Goal: Use online tool/utility: Utilize a website feature to perform a specific function

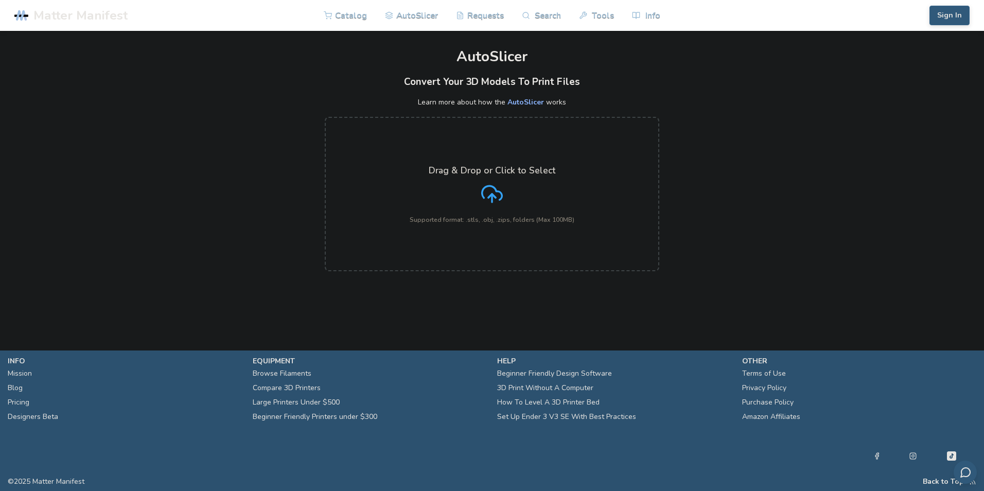
click at [501, 216] on p "Supported format: .stls, .obj, .zips, folders (Max 100MB)" at bounding box center [492, 219] width 165 height 7
click at [0, 0] on input "Drag & Drop or Click to Select Supported format: .stls, .obj, .zips, folders (M…" at bounding box center [0, 0] width 0 height 0
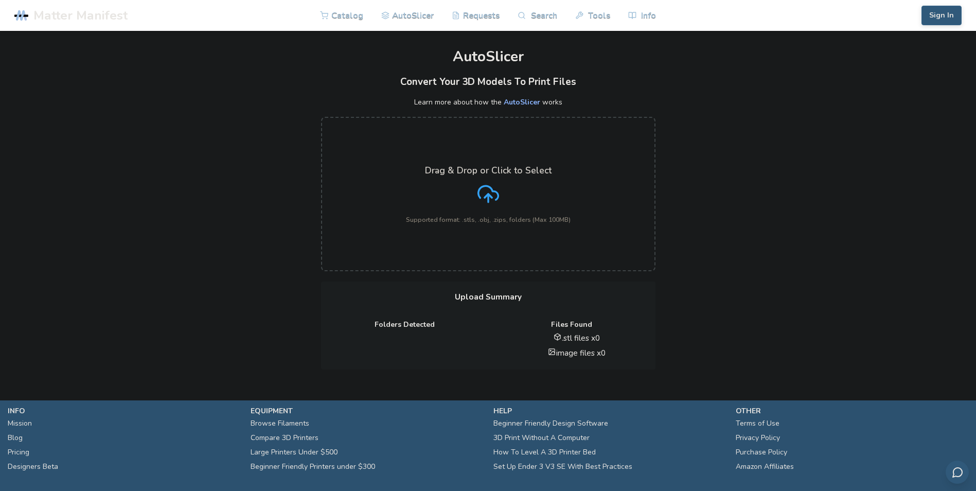
click at [551, 161] on label "Drag & Drop or Click to Select Supported format: .stls, .obj, .zips, folders (M…" at bounding box center [488, 194] width 335 height 154
click at [0, 0] on input "Drag & Drop or Click to Select Supported format: .stls, .obj, .zips, folders (M…" at bounding box center [0, 0] width 0 height 0
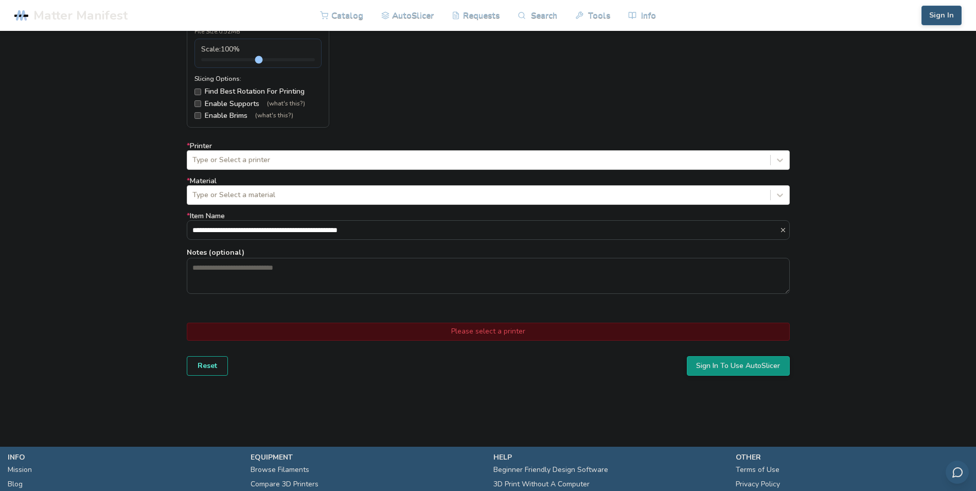
scroll to position [566, 0]
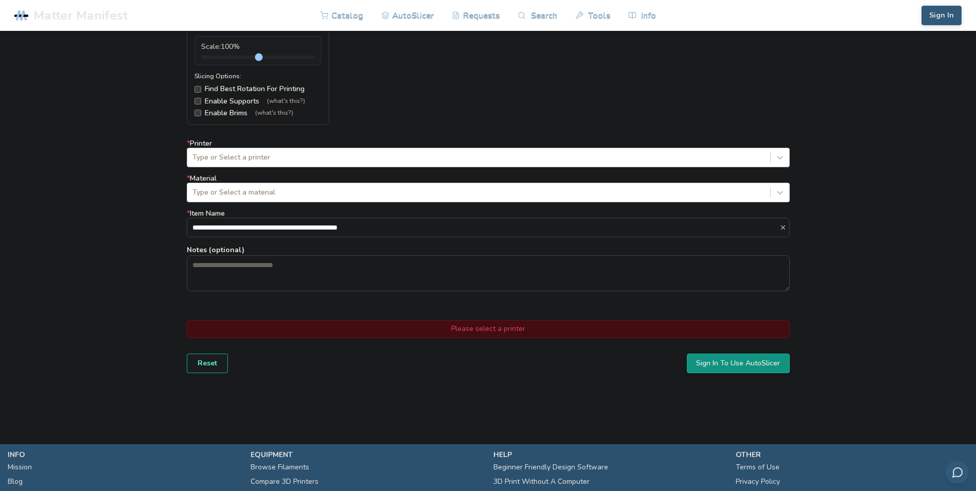
click at [259, 154] on div at bounding box center [478, 157] width 573 height 10
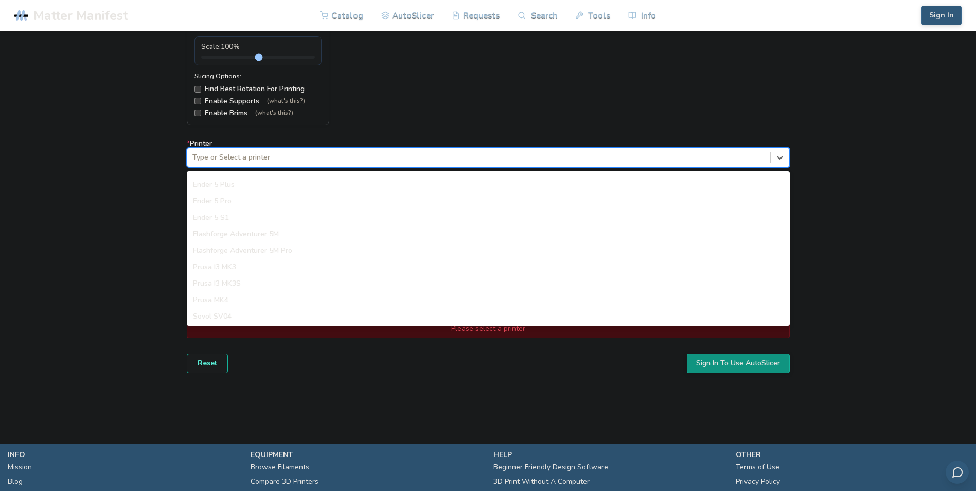
scroll to position [823, 0]
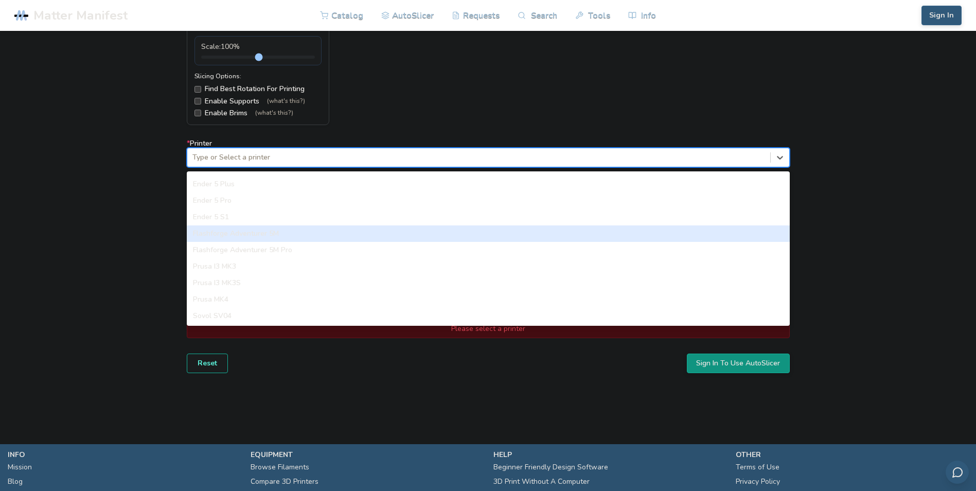
click at [261, 234] on div "Flashforge Adventurer 5M" at bounding box center [488, 233] width 603 height 16
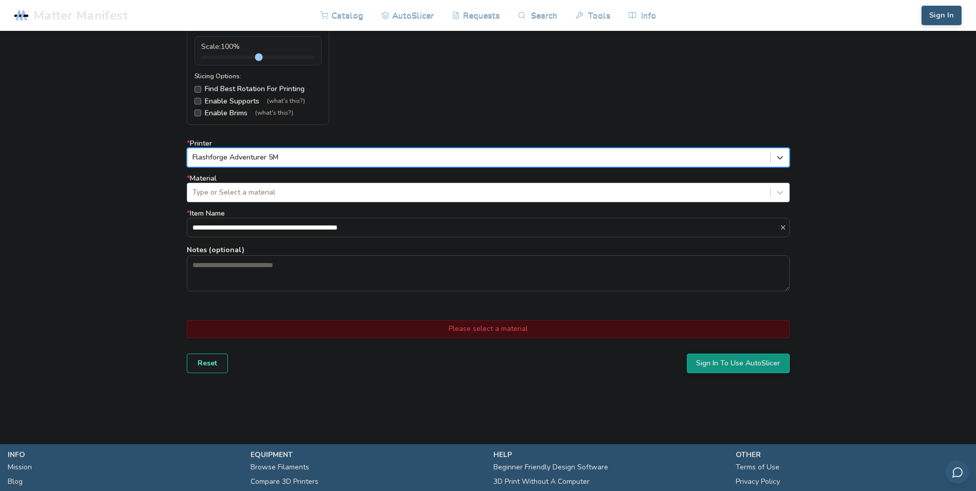
click at [268, 195] on div at bounding box center [478, 192] width 573 height 10
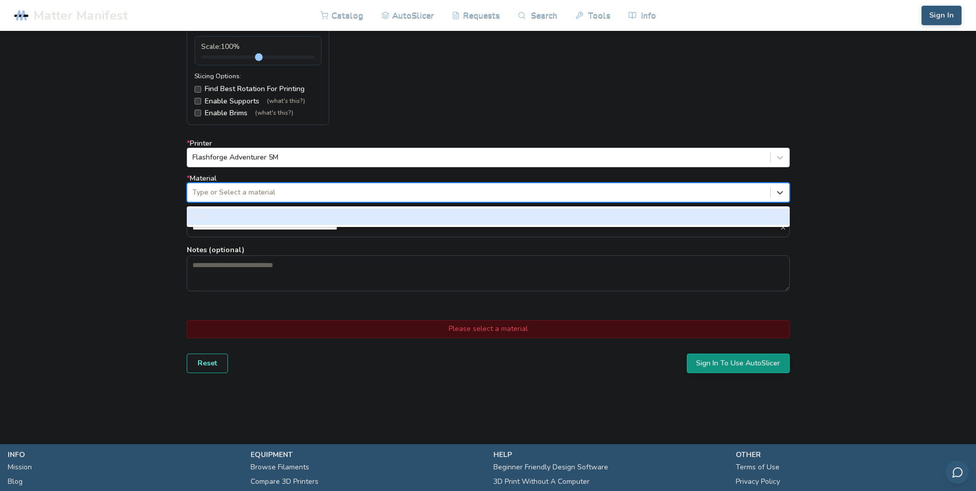
click at [270, 215] on div "PLA" at bounding box center [488, 216] width 603 height 16
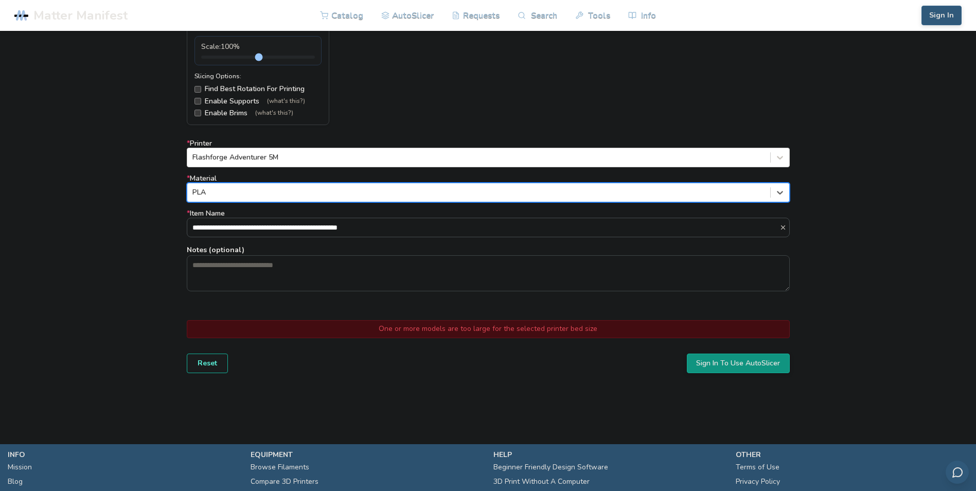
click at [274, 224] on input "**********" at bounding box center [483, 227] width 592 height 19
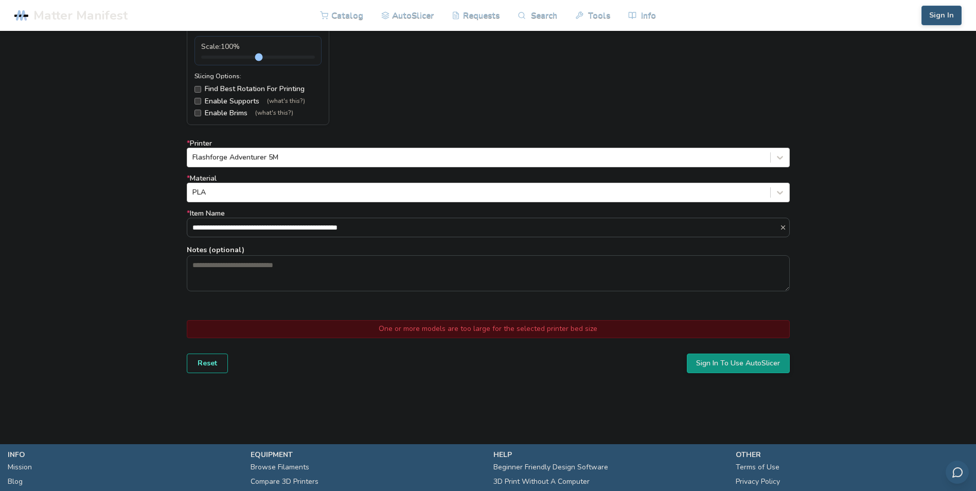
click at [408, 224] on input "**********" at bounding box center [483, 227] width 592 height 19
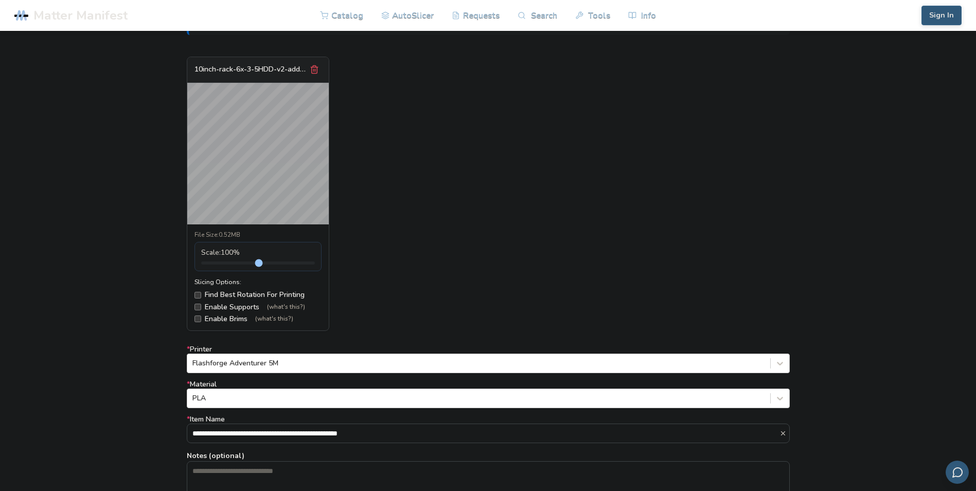
scroll to position [618, 0]
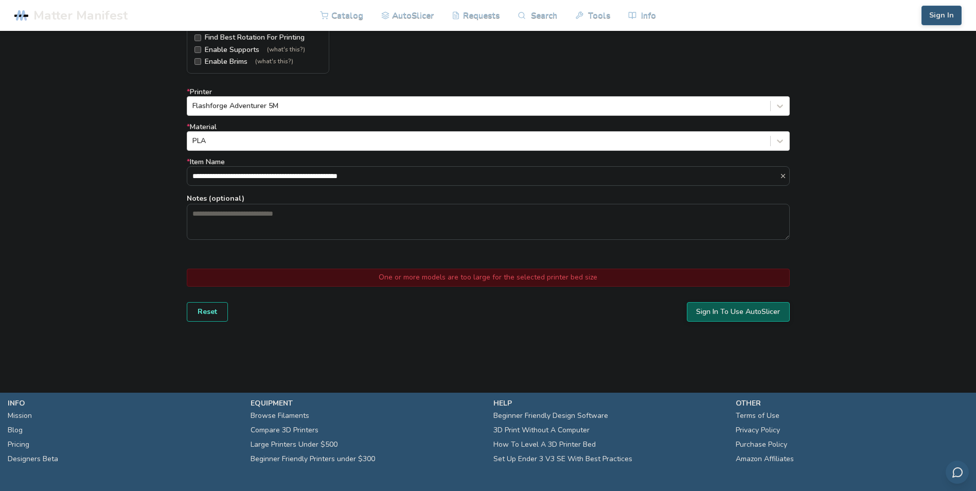
click at [745, 309] on button "Sign In To Use AutoSlicer" at bounding box center [738, 312] width 103 height 20
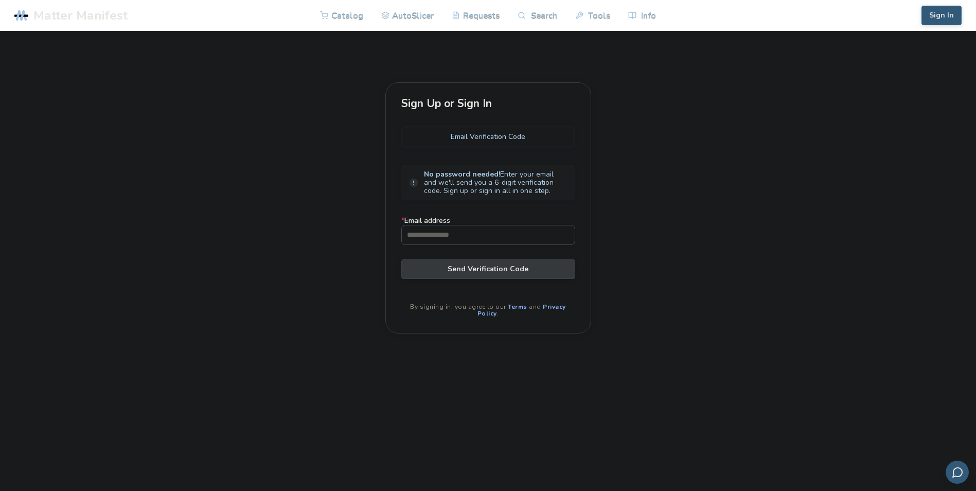
click at [542, 231] on input "* Email address" at bounding box center [488, 234] width 173 height 19
type input "**********"
click at [519, 260] on button "Send Verification Code" at bounding box center [488, 269] width 174 height 20
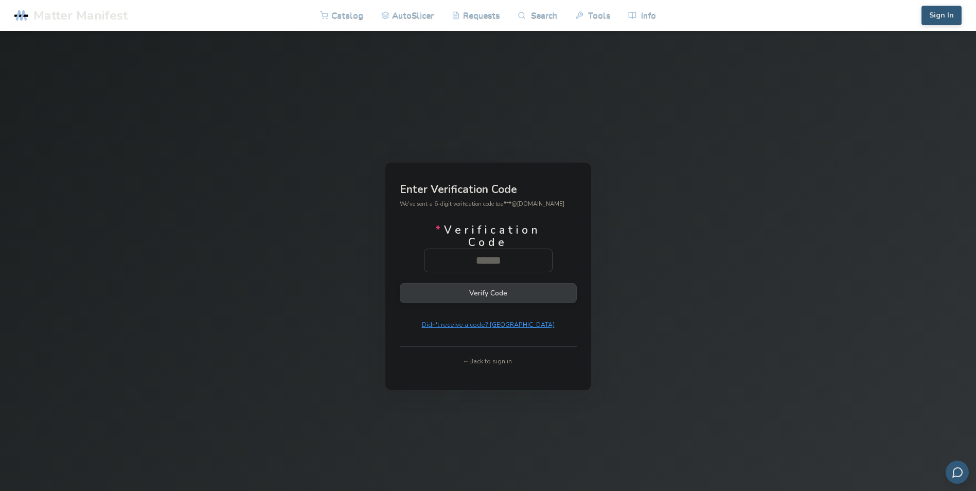
click at [519, 260] on input "* Verification Code" at bounding box center [489, 260] width 128 height 23
type input "******"
click at [528, 296] on button "Verify Code" at bounding box center [488, 293] width 177 height 20
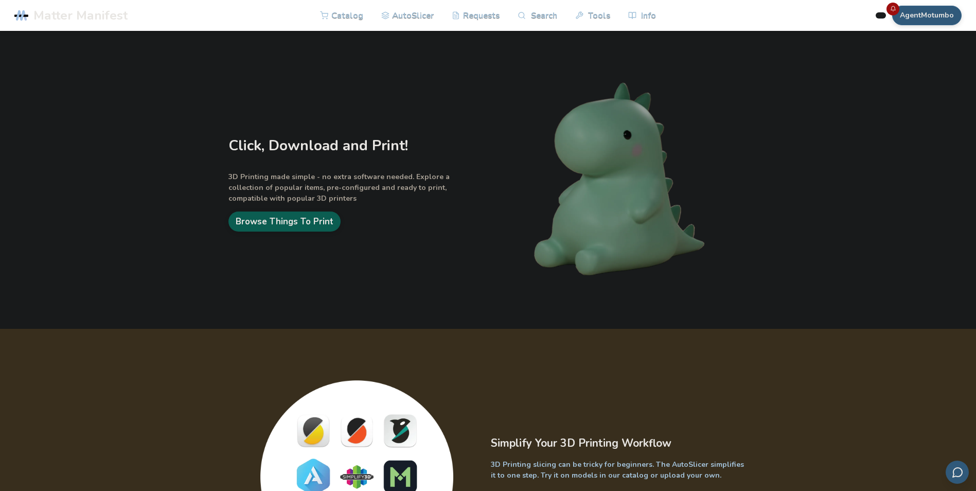
click at [311, 226] on link "Browse Things To Print" at bounding box center [284, 222] width 112 height 20
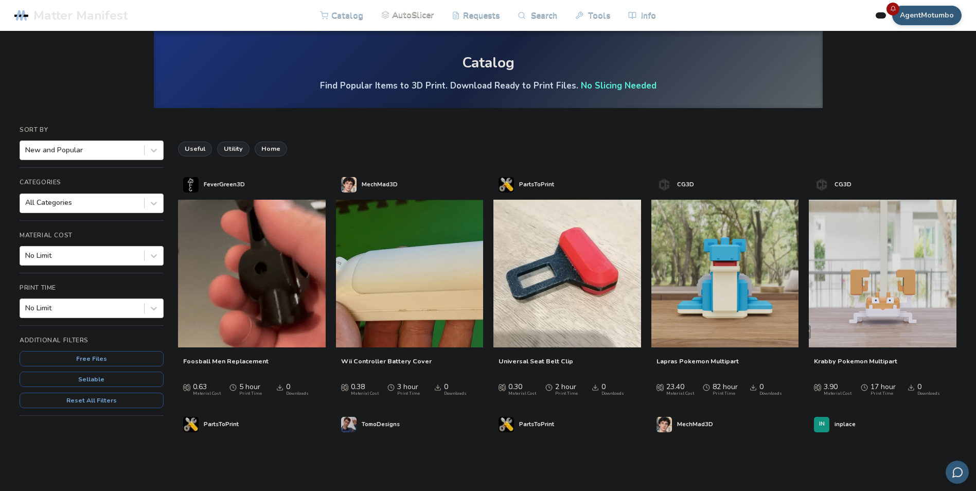
click at [403, 21] on link "AutoSlicer" at bounding box center [407, 14] width 53 height 31
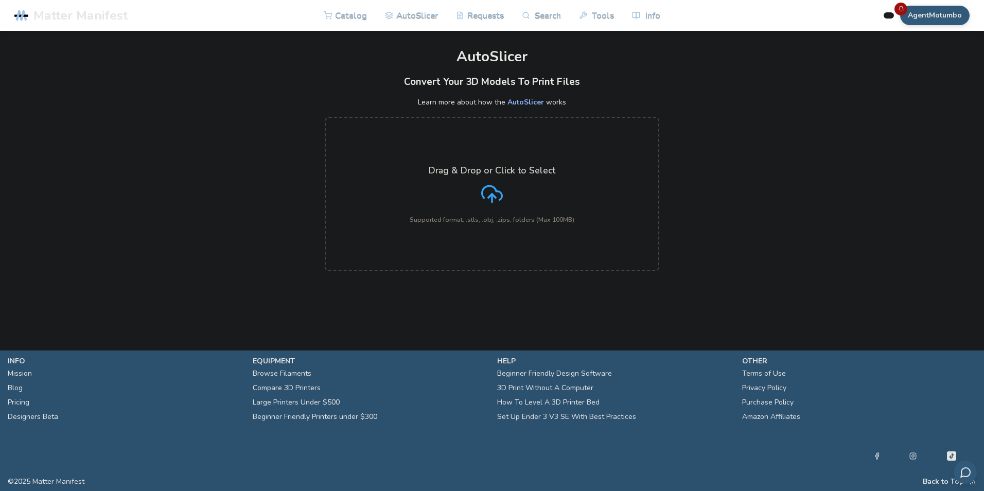
click at [531, 195] on div "Drag & Drop or Click to Select Supported format: .stls, .obj, .zips, folders (M…" at bounding box center [492, 194] width 165 height 58
click at [0, 0] on input "Drag & Drop or Click to Select Supported format: .stls, .obj, .zips, folders (M…" at bounding box center [0, 0] width 0 height 0
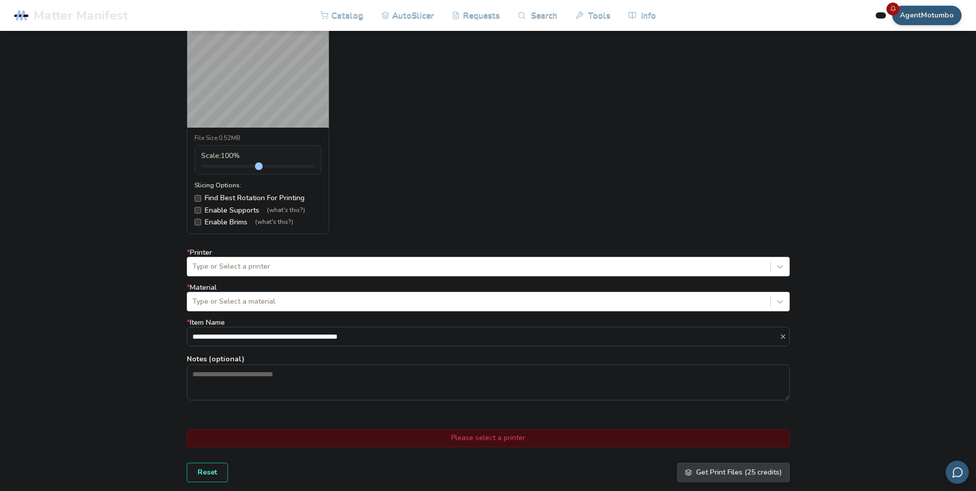
scroll to position [463, 0]
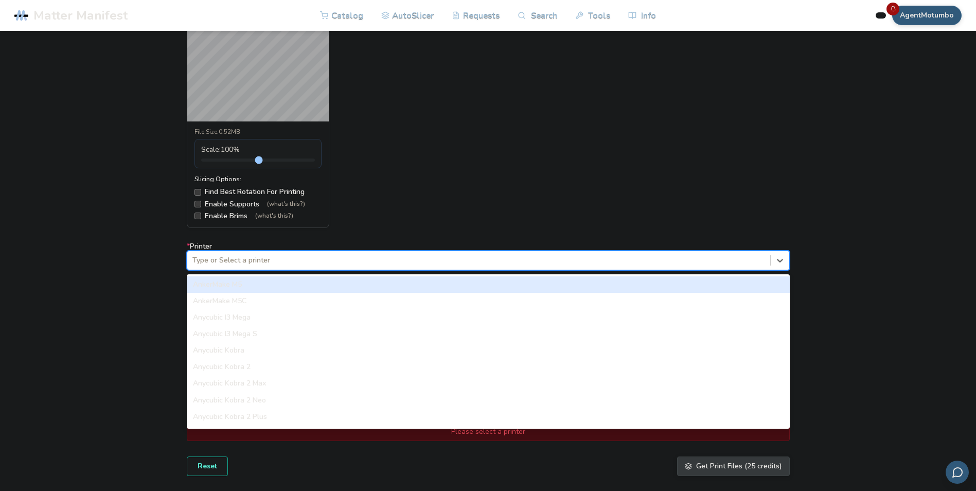
click at [240, 259] on div at bounding box center [478, 260] width 573 height 10
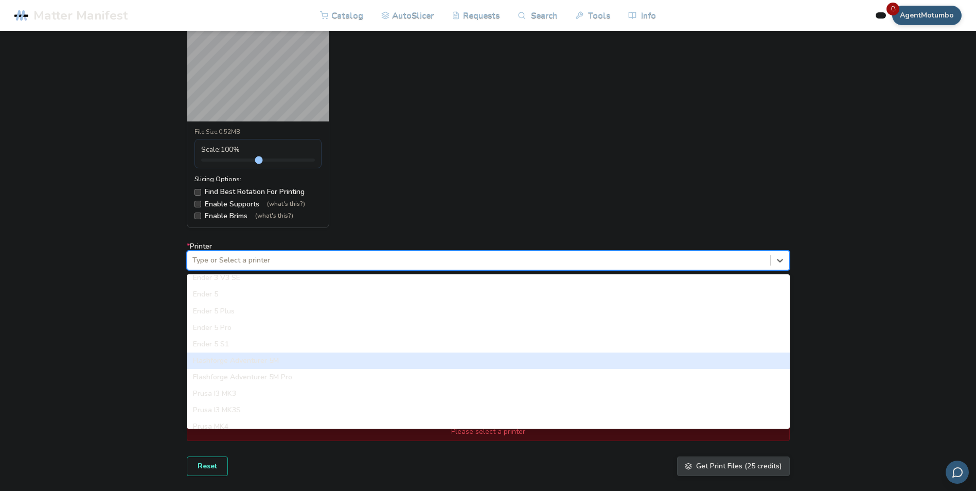
scroll to position [823, 0]
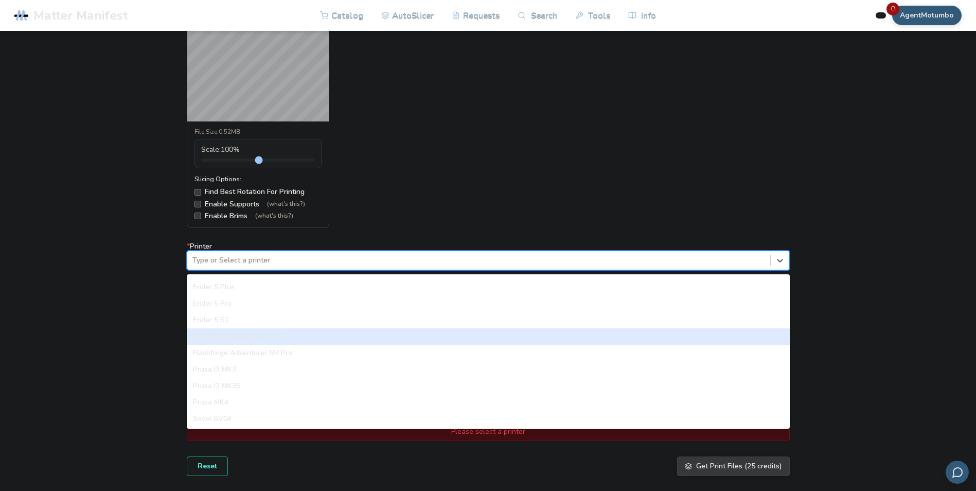
click at [285, 341] on div "Flashforge Adventurer 5M" at bounding box center [488, 336] width 603 height 16
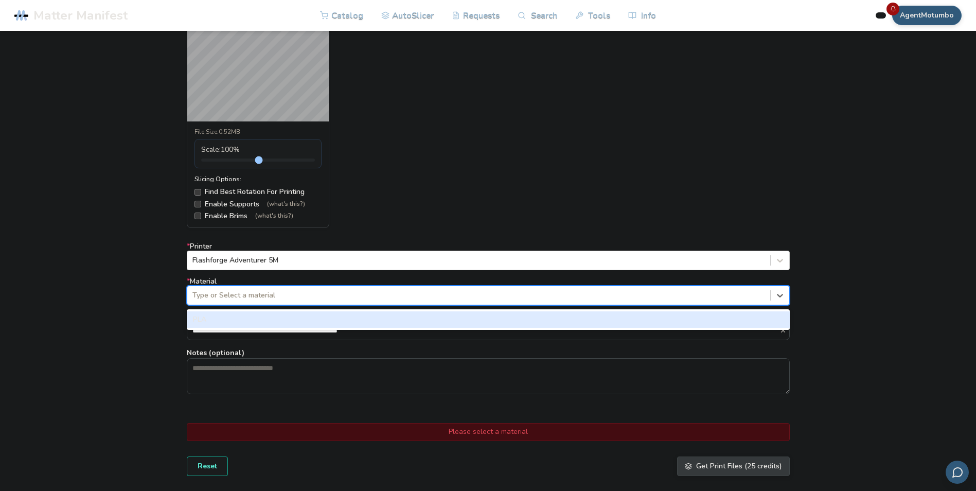
click at [277, 297] on div at bounding box center [478, 295] width 573 height 10
click at [278, 313] on div "PLA" at bounding box center [488, 319] width 603 height 16
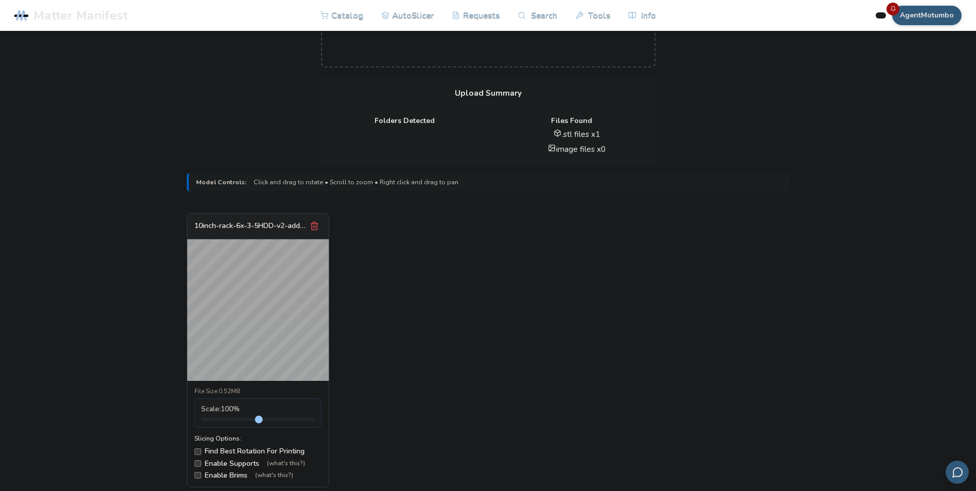
scroll to position [206, 0]
drag, startPoint x: 225, startPoint y: 415, endPoint x: 220, endPoint y: 416, distance: 5.2
type input "***"
click at [220, 416] on input "range" at bounding box center [258, 417] width 114 height 3
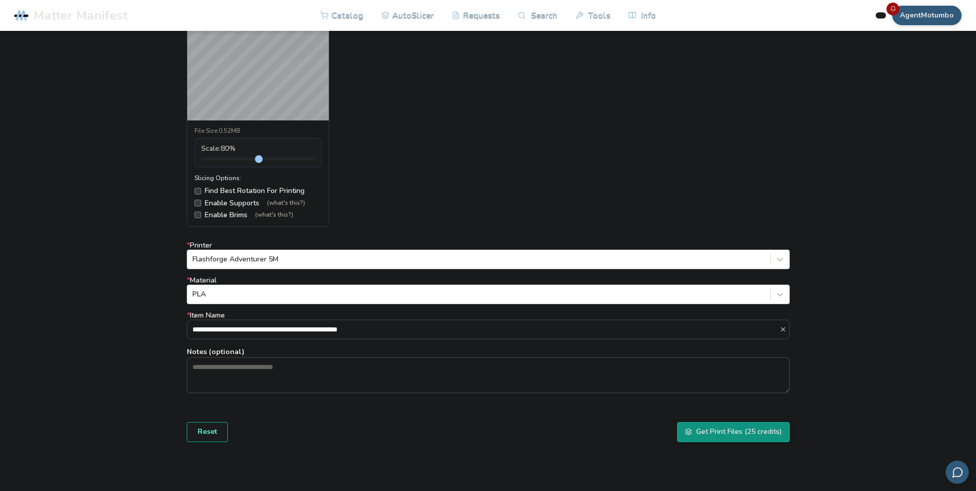
scroll to position [515, 0]
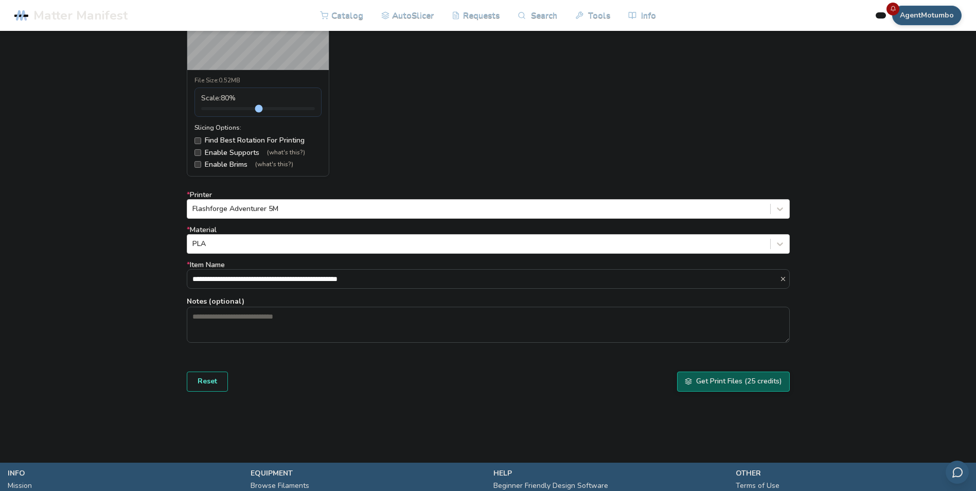
click at [735, 384] on button "Get Print Files (25 credits)" at bounding box center [733, 382] width 113 height 20
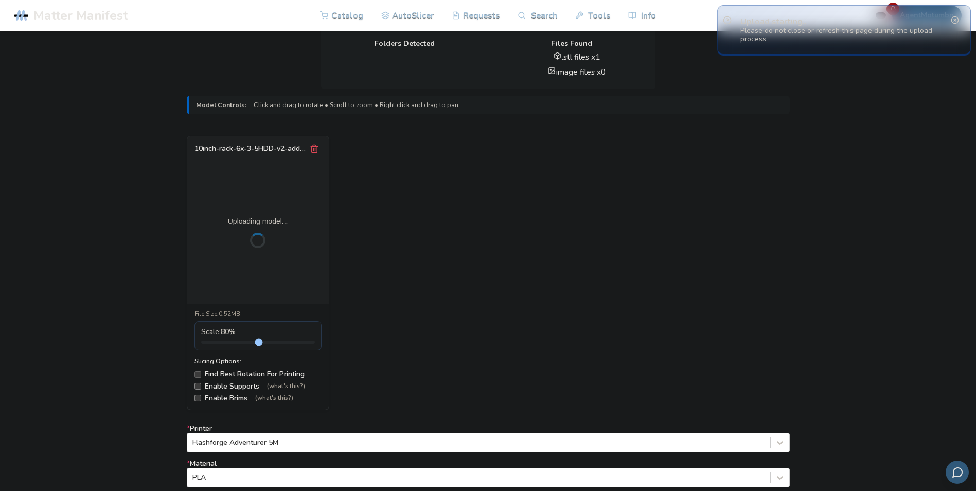
scroll to position [257, 0]
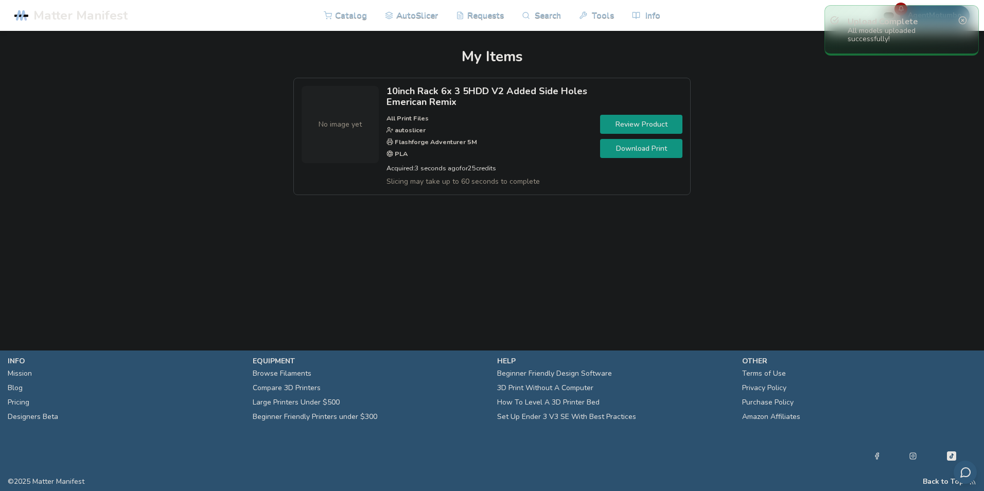
drag, startPoint x: 276, startPoint y: 247, endPoint x: 283, endPoint y: 251, distance: 8.3
click at [283, 251] on main "My Items No image yet 10inch Rack 6x 3 5HDD V2 Added Side Holes Emerican Remix …" at bounding box center [492, 160] width 984 height 320
click at [656, 124] on link "Review Product" at bounding box center [641, 124] width 82 height 19
